Goal: Task Accomplishment & Management: Use online tool/utility

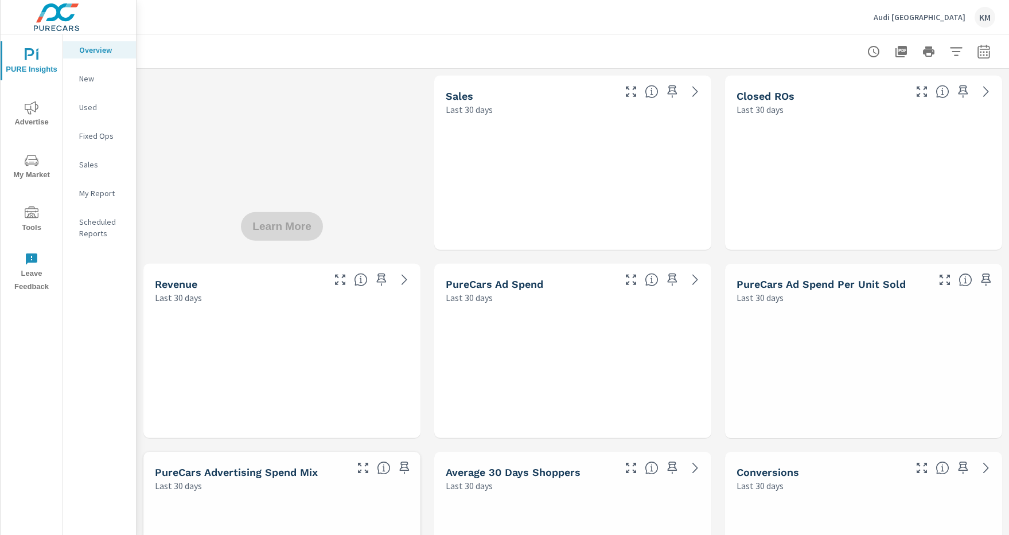
click at [983, 51] on icon "button" at bounding box center [982, 53] width 7 height 5
select select "Last 30 days"
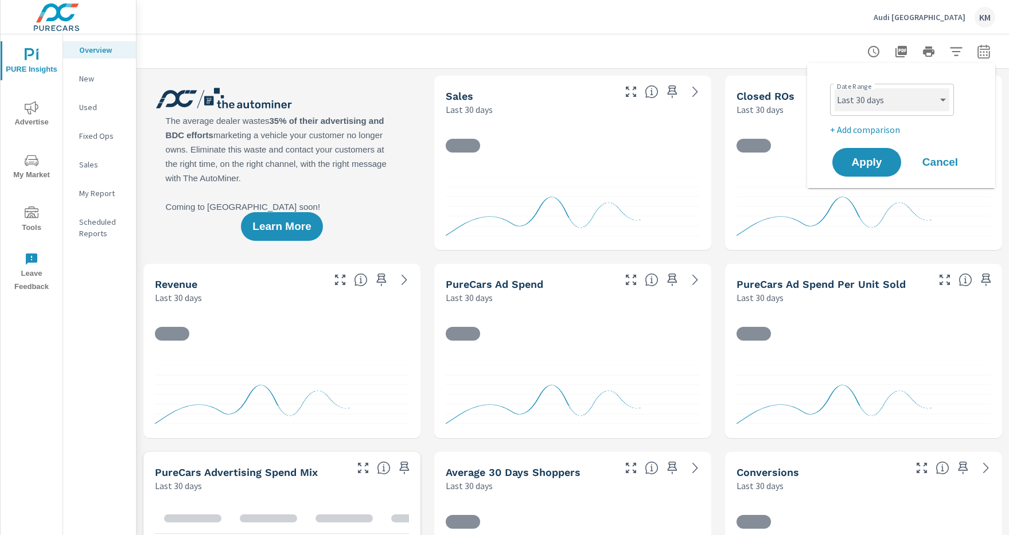
click at [892, 100] on select "Custom [DATE] Last week Last 7 days Last 14 days Last 30 days Last 45 days Last…" at bounding box center [891, 99] width 115 height 23
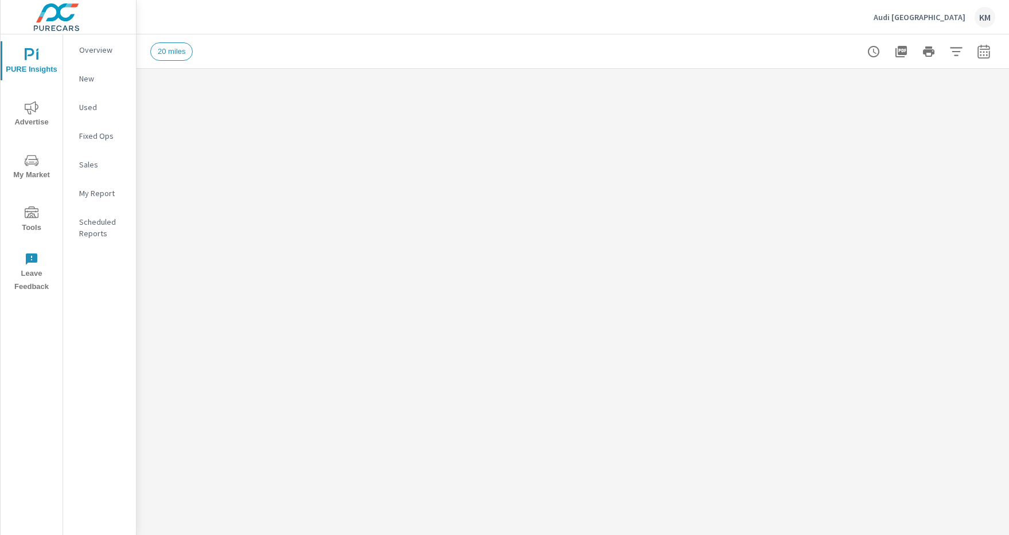
click at [956, 51] on icon "button" at bounding box center [955, 51] width 12 height 9
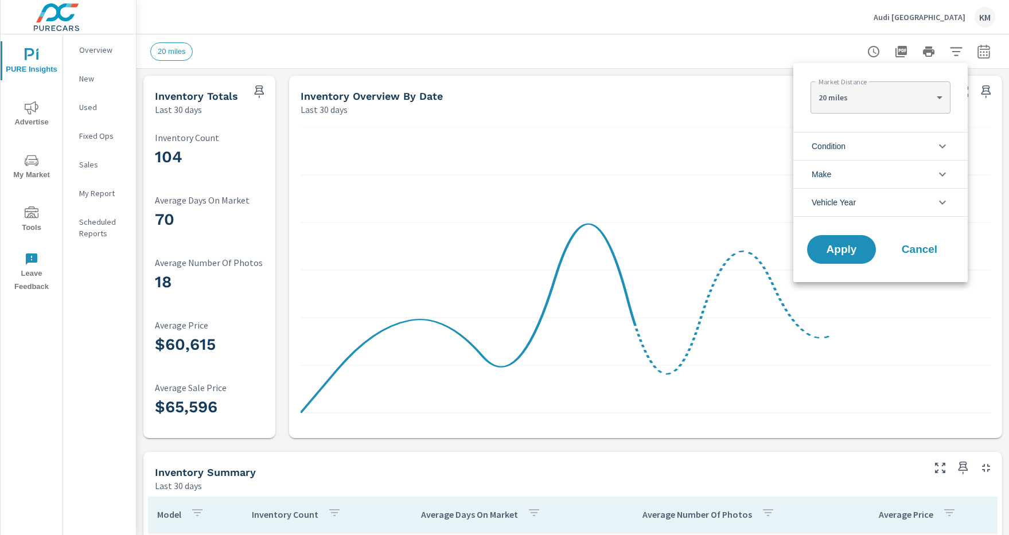
click at [880, 146] on li "Condition" at bounding box center [880, 146] width 174 height 28
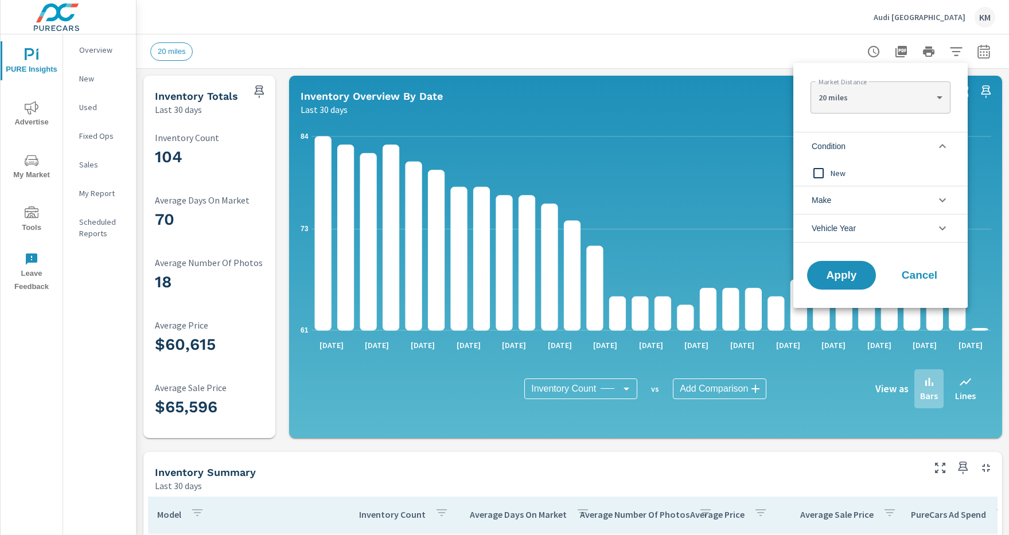
click at [880, 146] on li "Condition" at bounding box center [880, 146] width 174 height 28
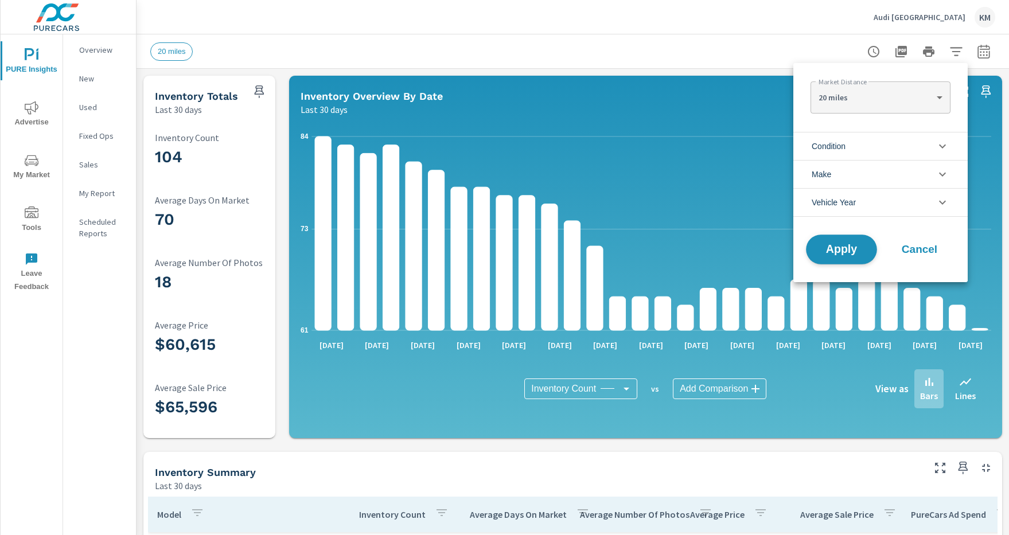
click at [841, 249] on span "Apply" at bounding box center [841, 249] width 47 height 11
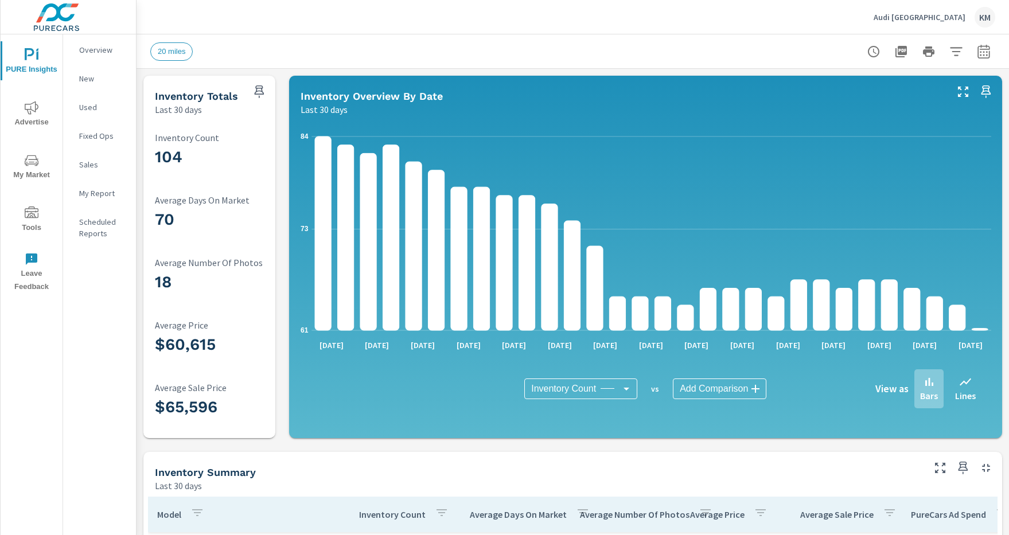
click at [956, 51] on icon "button" at bounding box center [955, 51] width 12 height 9
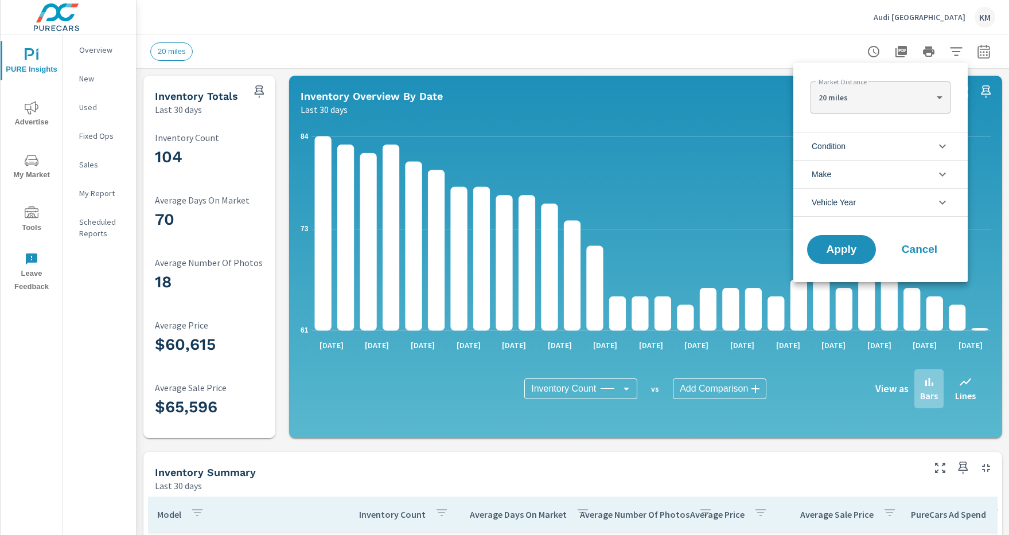
click at [880, 146] on li "Condition" at bounding box center [880, 146] width 174 height 28
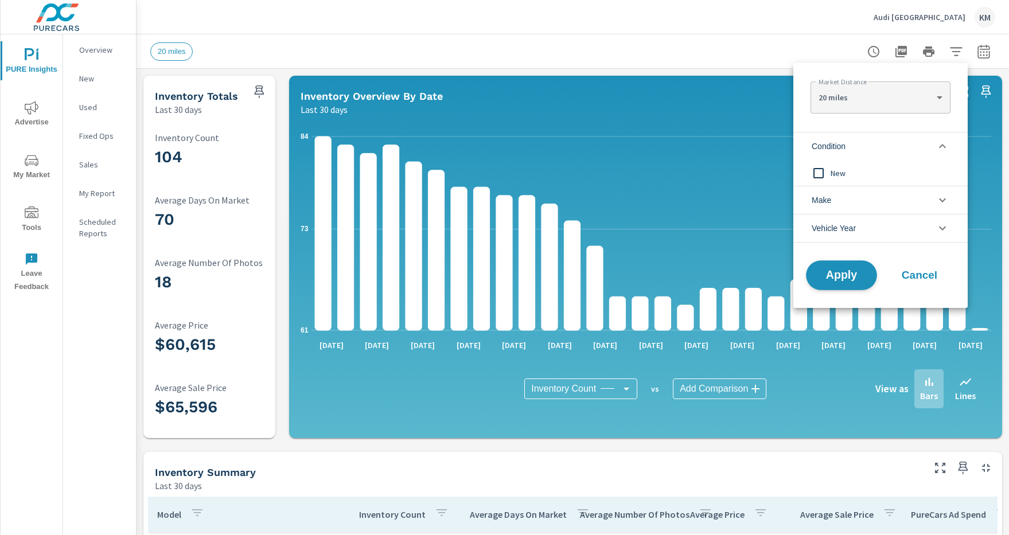
click at [841, 275] on span "Apply" at bounding box center [841, 275] width 47 height 11
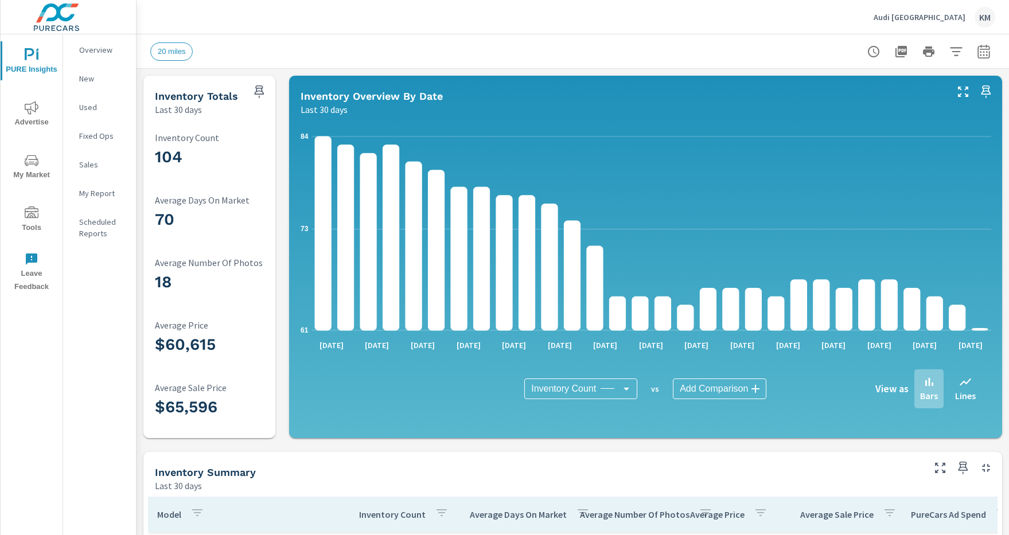
click at [956, 51] on icon "button" at bounding box center [955, 51] width 12 height 9
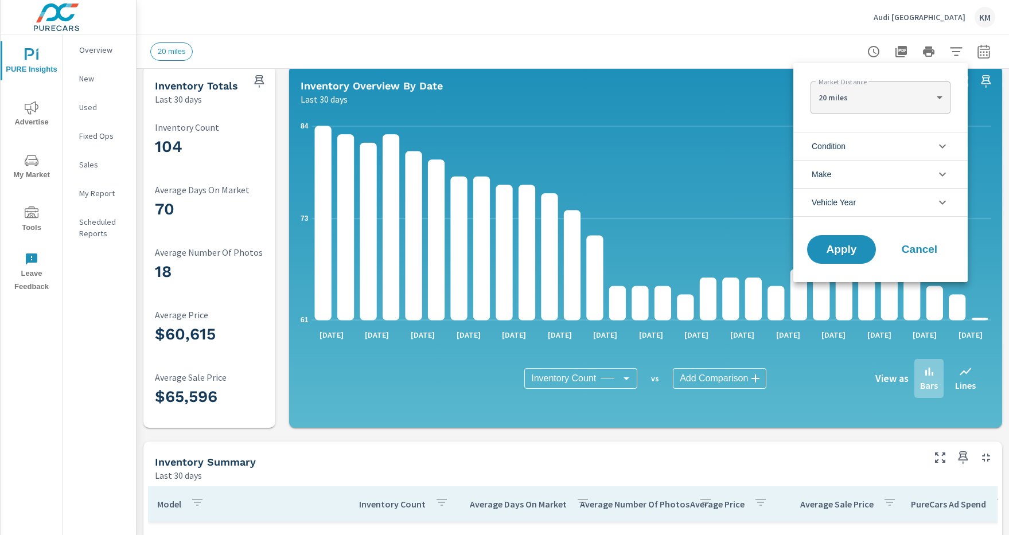
click at [880, 146] on li "Condition" at bounding box center [880, 146] width 174 height 28
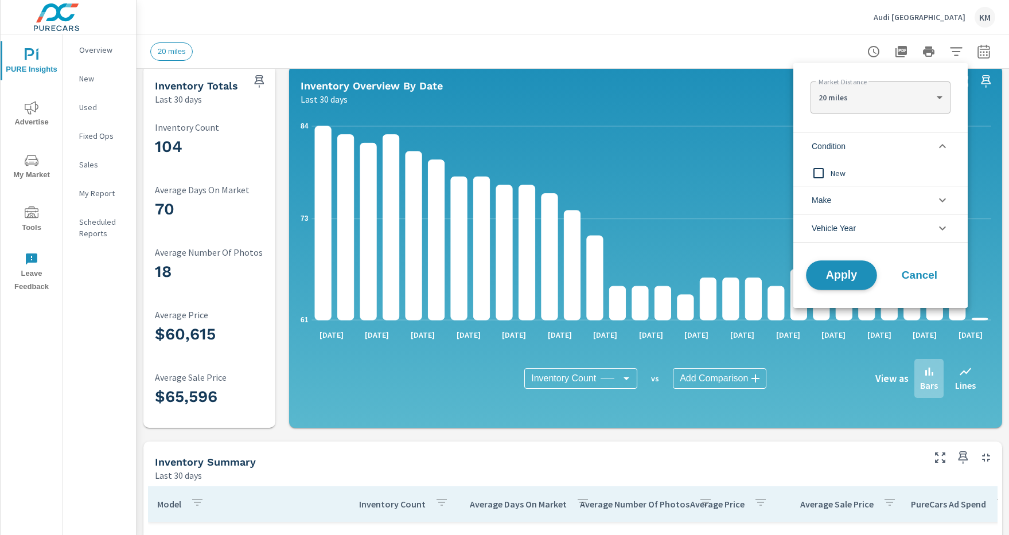
click at [841, 275] on span "Apply" at bounding box center [841, 275] width 47 height 11
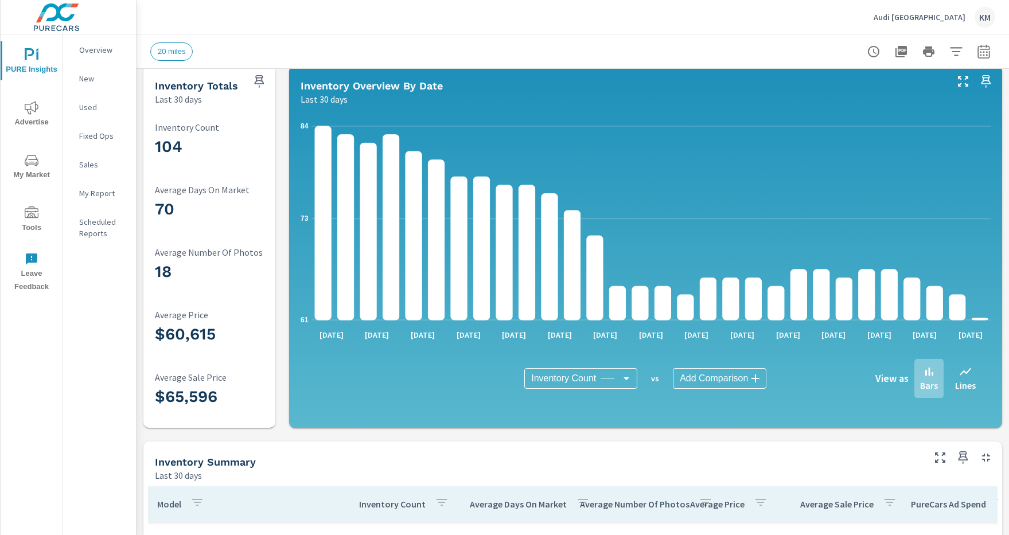
click at [983, 51] on icon "button" at bounding box center [982, 53] width 7 height 5
select select "Last 30 days"
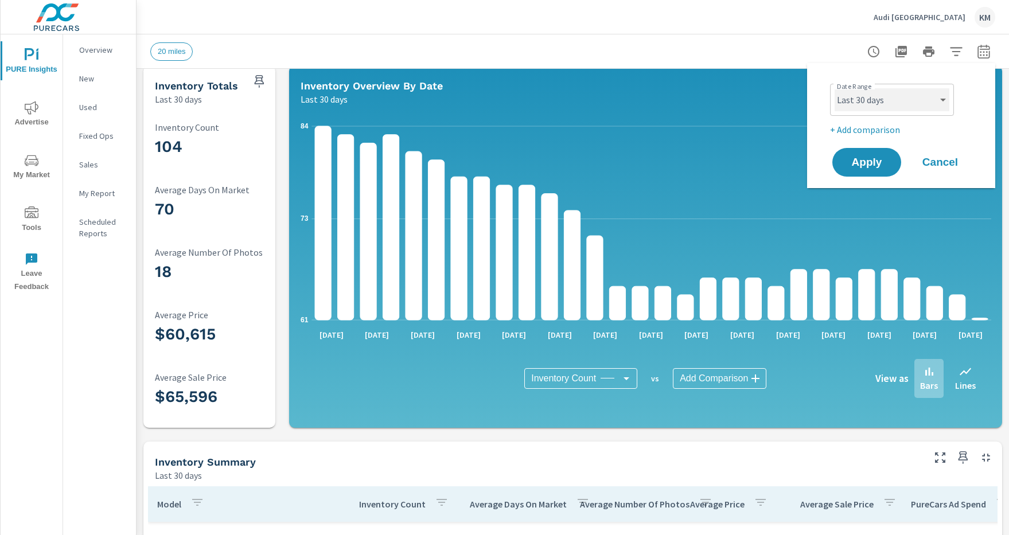
click at [892, 100] on select "Custom [DATE] Last week Last 7 days Last 14 days Last 30 days Last 45 days Last…" at bounding box center [891, 99] width 115 height 23
click at [866, 162] on span "Apply" at bounding box center [866, 162] width 47 height 11
